Goal: Task Accomplishment & Management: Use online tool/utility

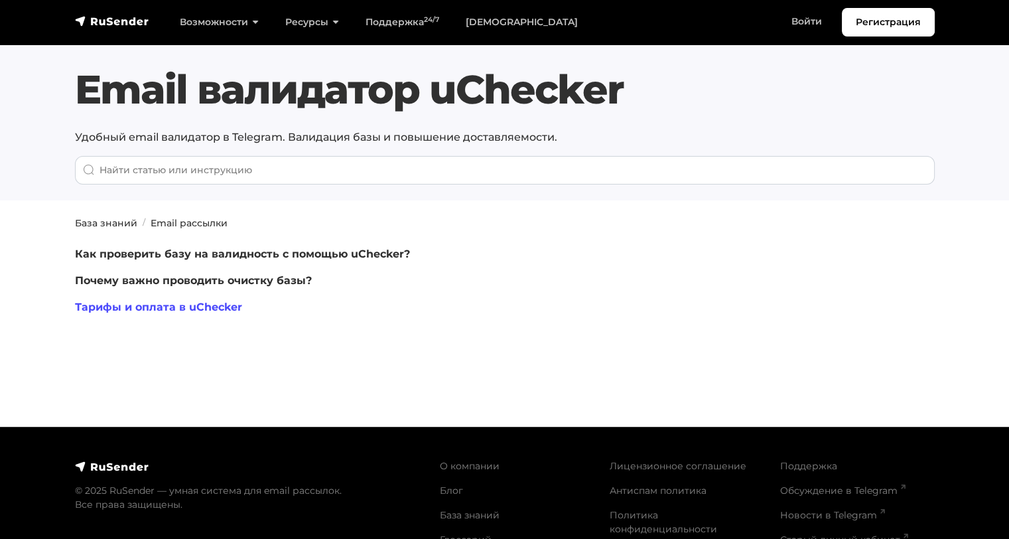
click at [160, 307] on link "Тарифы и оплата в uChecker" at bounding box center [158, 307] width 167 height 13
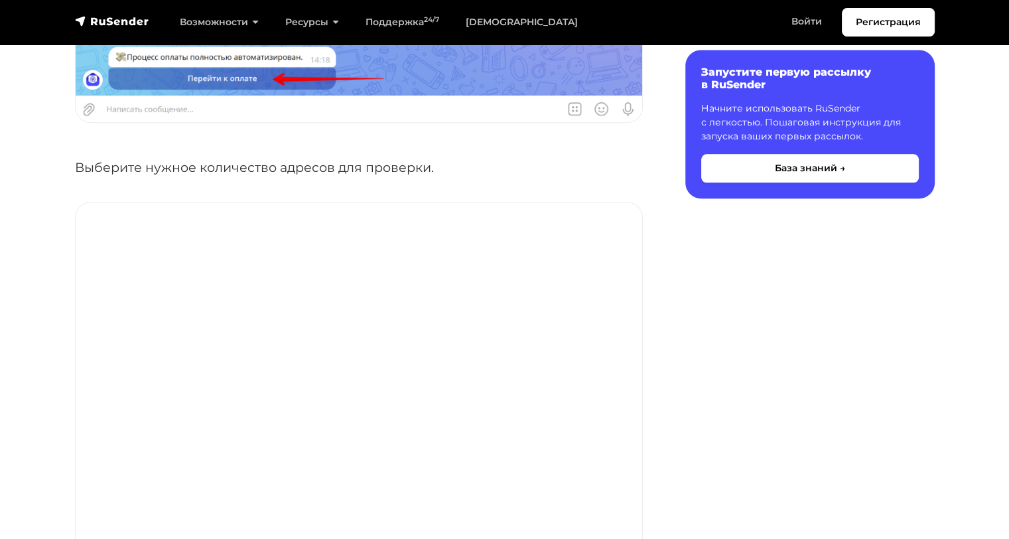
scroll to position [1106, 0]
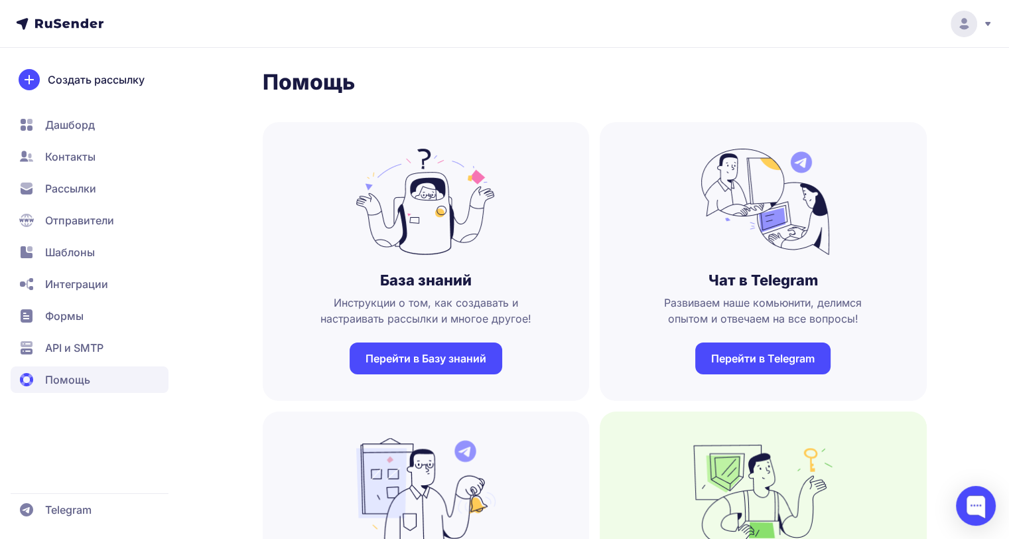
click at [58, 390] on span "Помощь" at bounding box center [90, 379] width 158 height 27
click at [972, 494] on div at bounding box center [976, 506] width 40 height 40
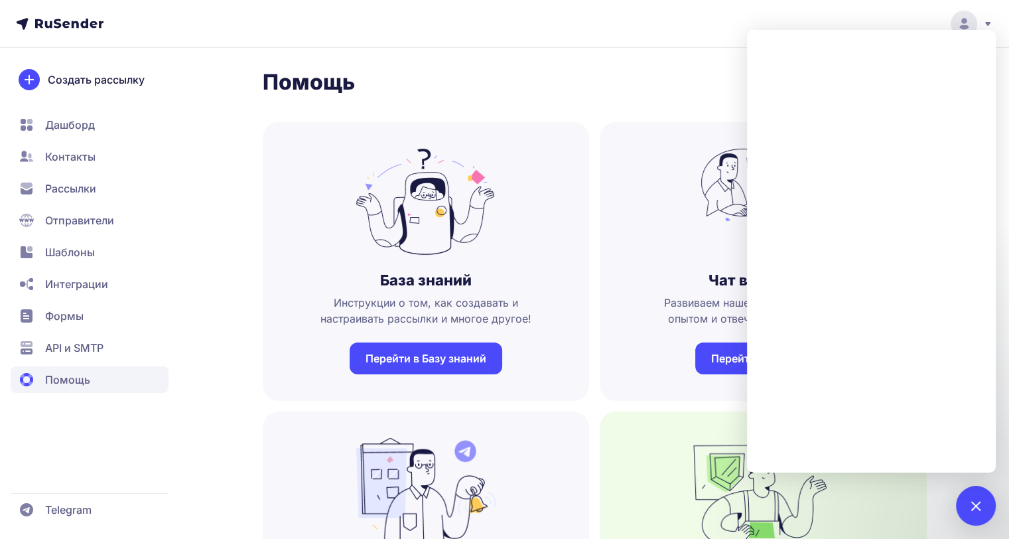
click at [66, 148] on span "Контакты" at bounding box center [90, 156] width 158 height 27
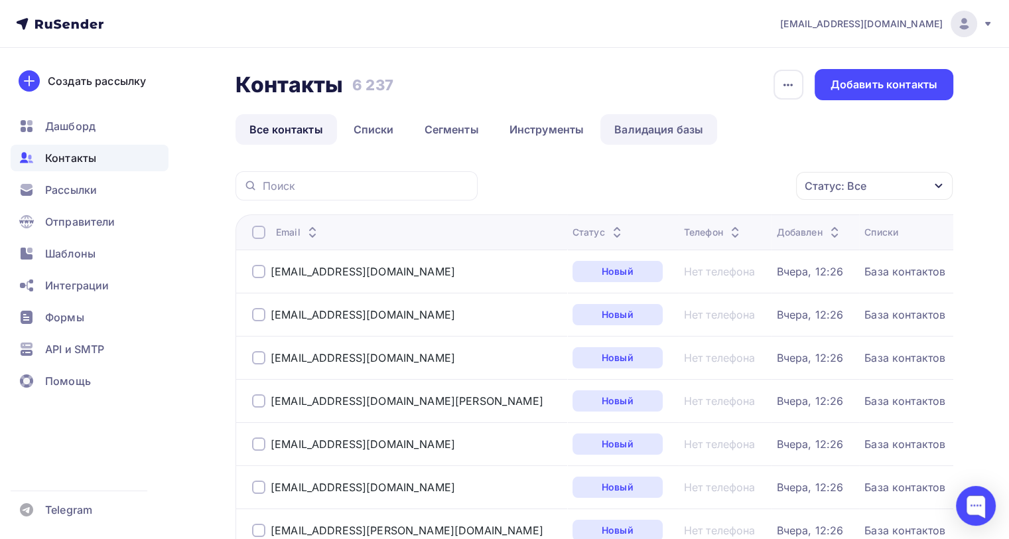
click at [666, 123] on link "Валидация базы" at bounding box center [659, 129] width 117 height 31
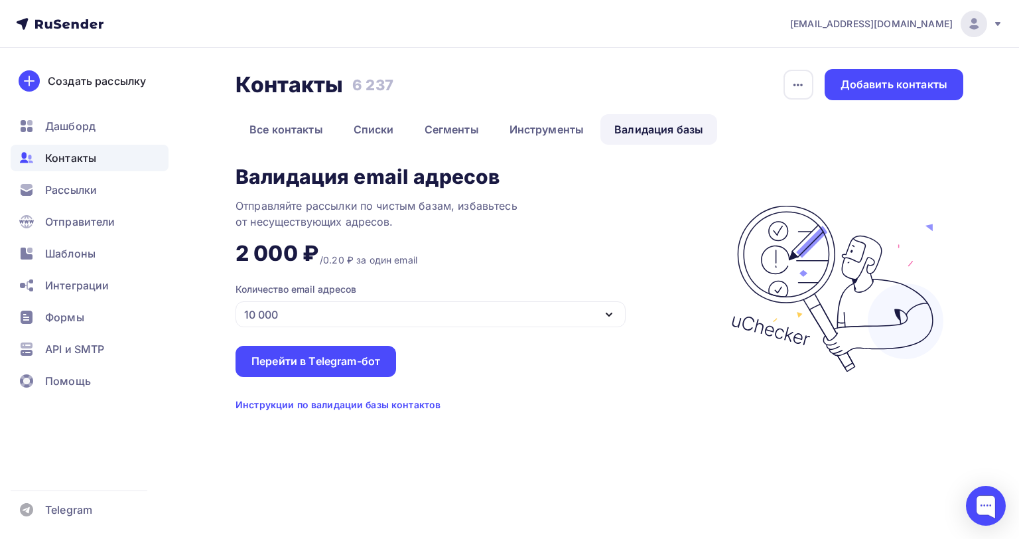
click at [300, 316] on div "10 000" at bounding box center [431, 314] width 390 height 26
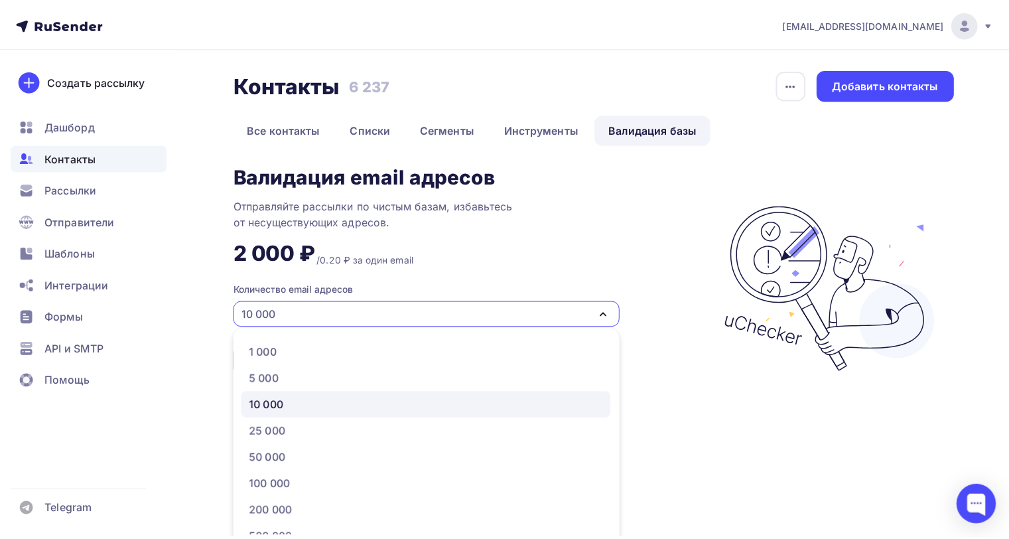
scroll to position [8, 0]
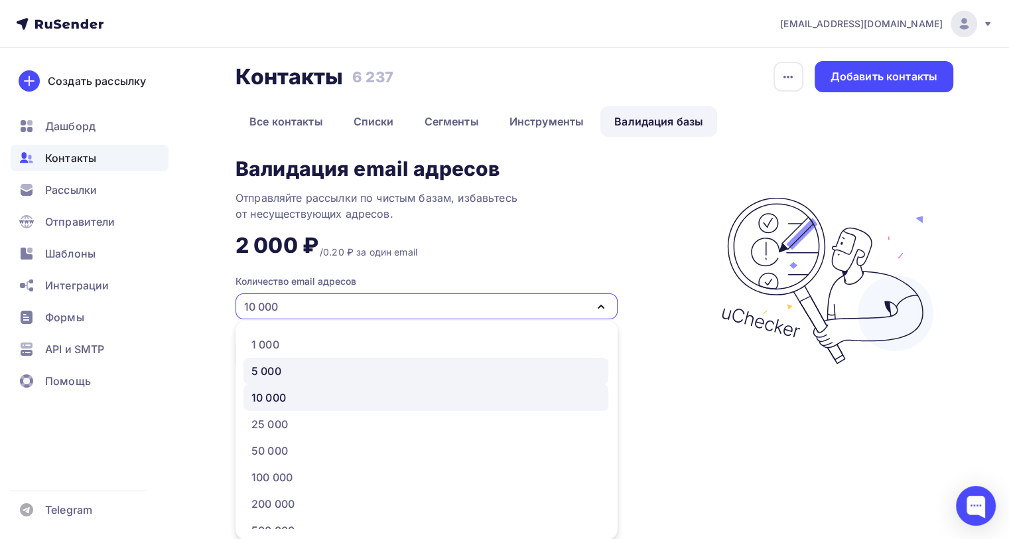
click at [287, 370] on div "5 000" at bounding box center [426, 371] width 349 height 16
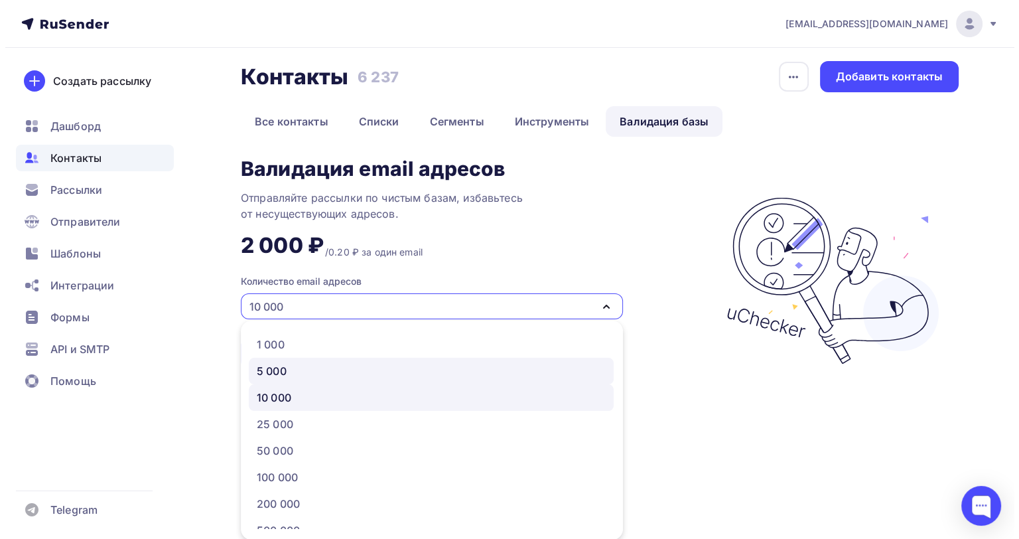
scroll to position [0, 0]
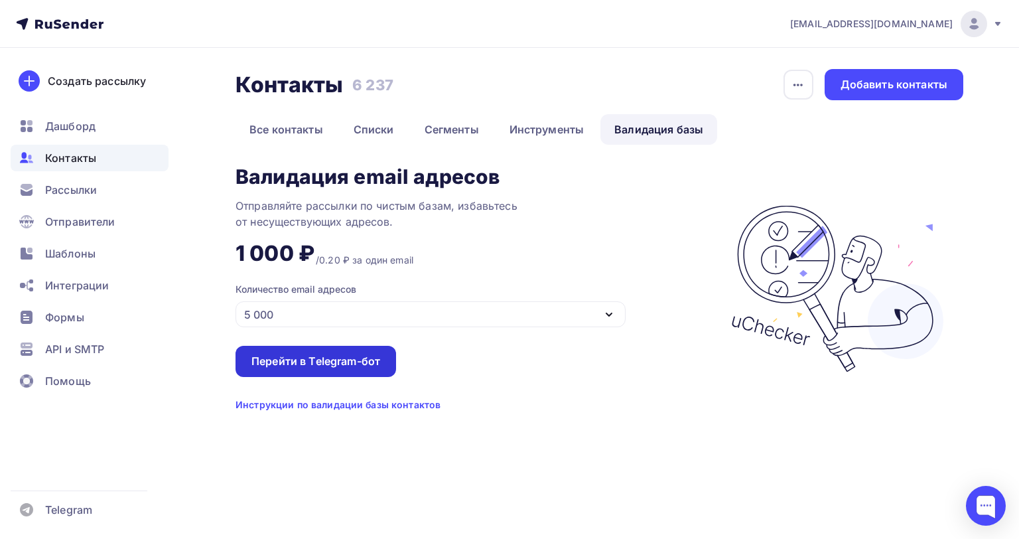
click at [350, 364] on div "Перейти в Telegram-бот" at bounding box center [316, 361] width 129 height 15
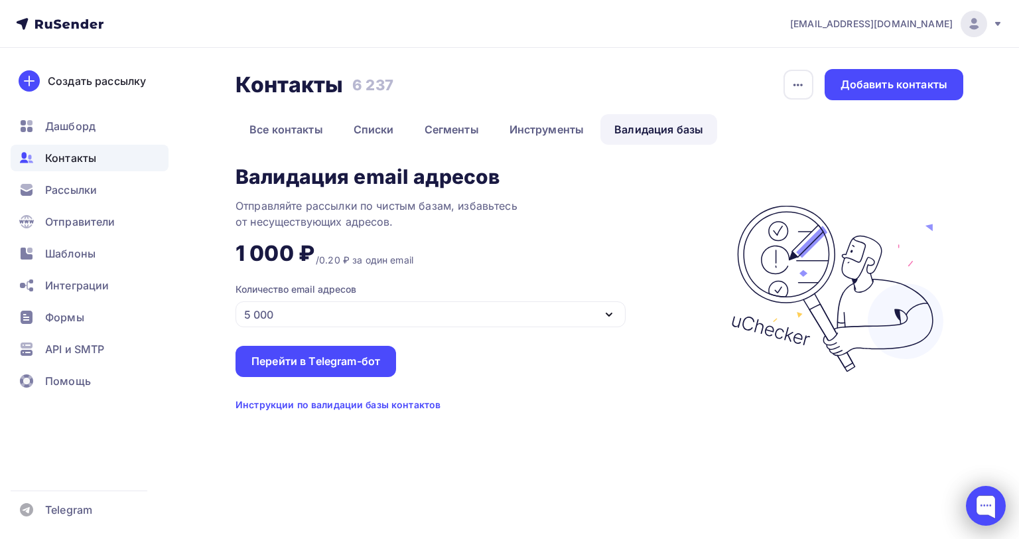
click at [984, 510] on div at bounding box center [986, 506] width 40 height 40
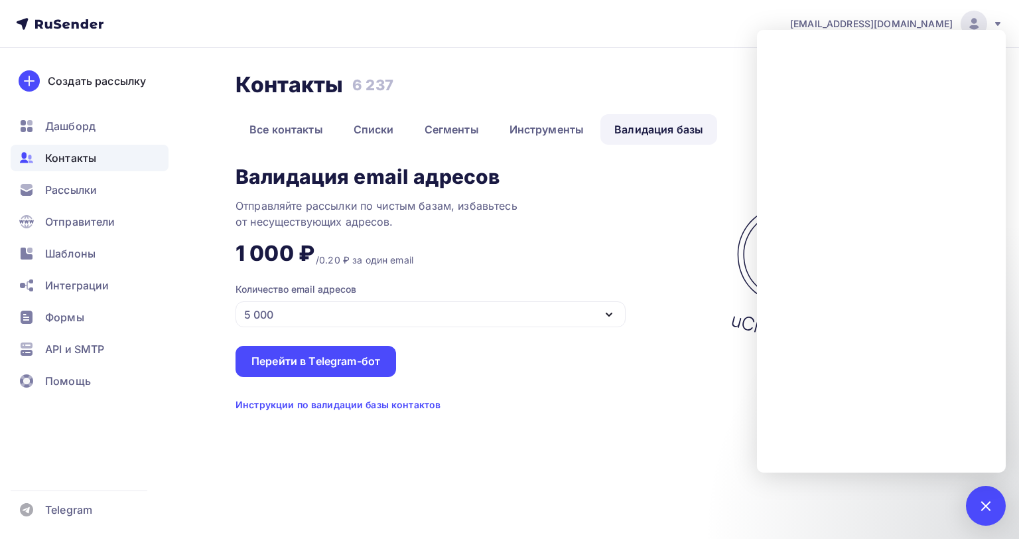
click at [520, 368] on div "Валидация email адресов Отправляйте рассылки по чистым базам, избавьтесь от нес…" at bounding box center [477, 289] width 482 height 246
